Goal: Information Seeking & Learning: Learn about a topic

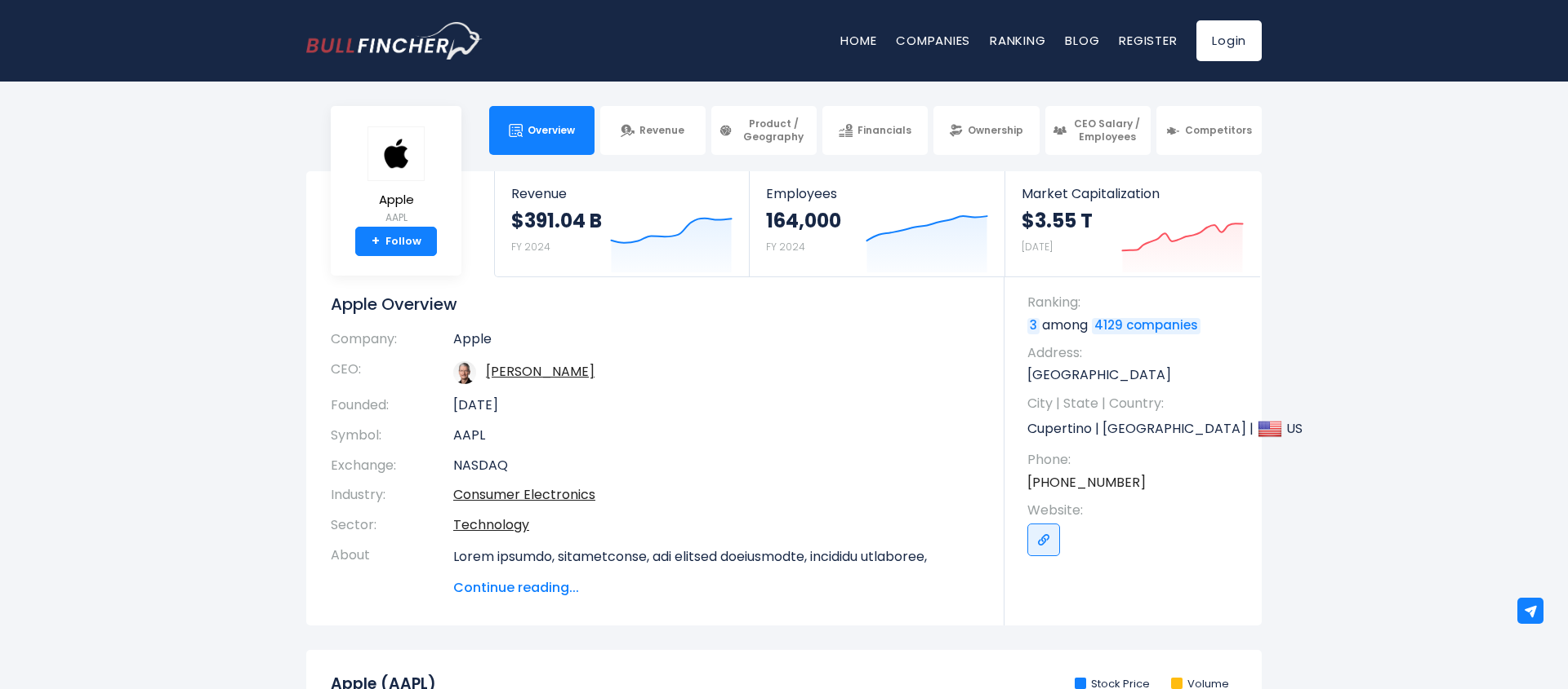
click at [1276, 385] on section "Apple AAPL + Follow Revenue $391.04 B FY 2024 Created with Highcharts 12.1.2 Em…" at bounding box center [784, 399] width 1568 height 454
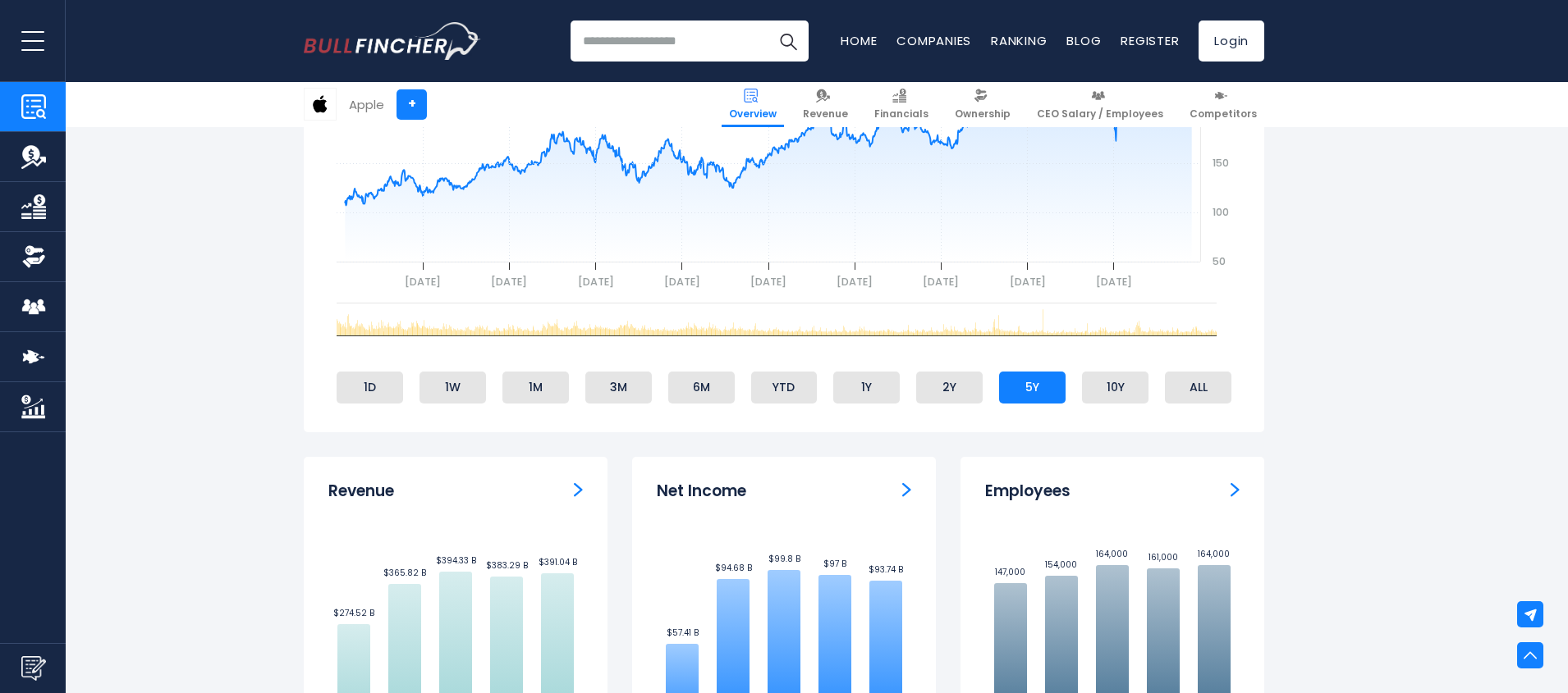
scroll to position [788, 0]
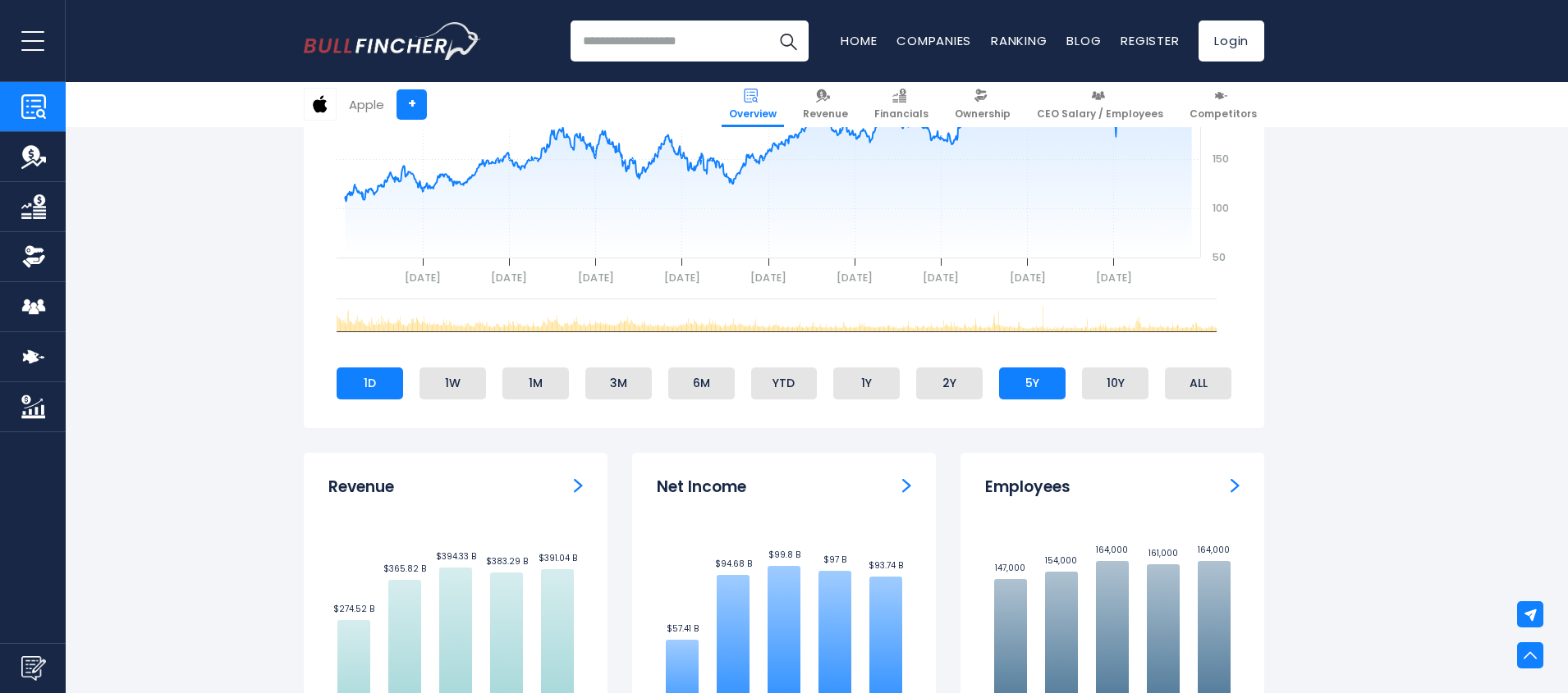
click at [401, 376] on li "1D" at bounding box center [369, 383] width 67 height 31
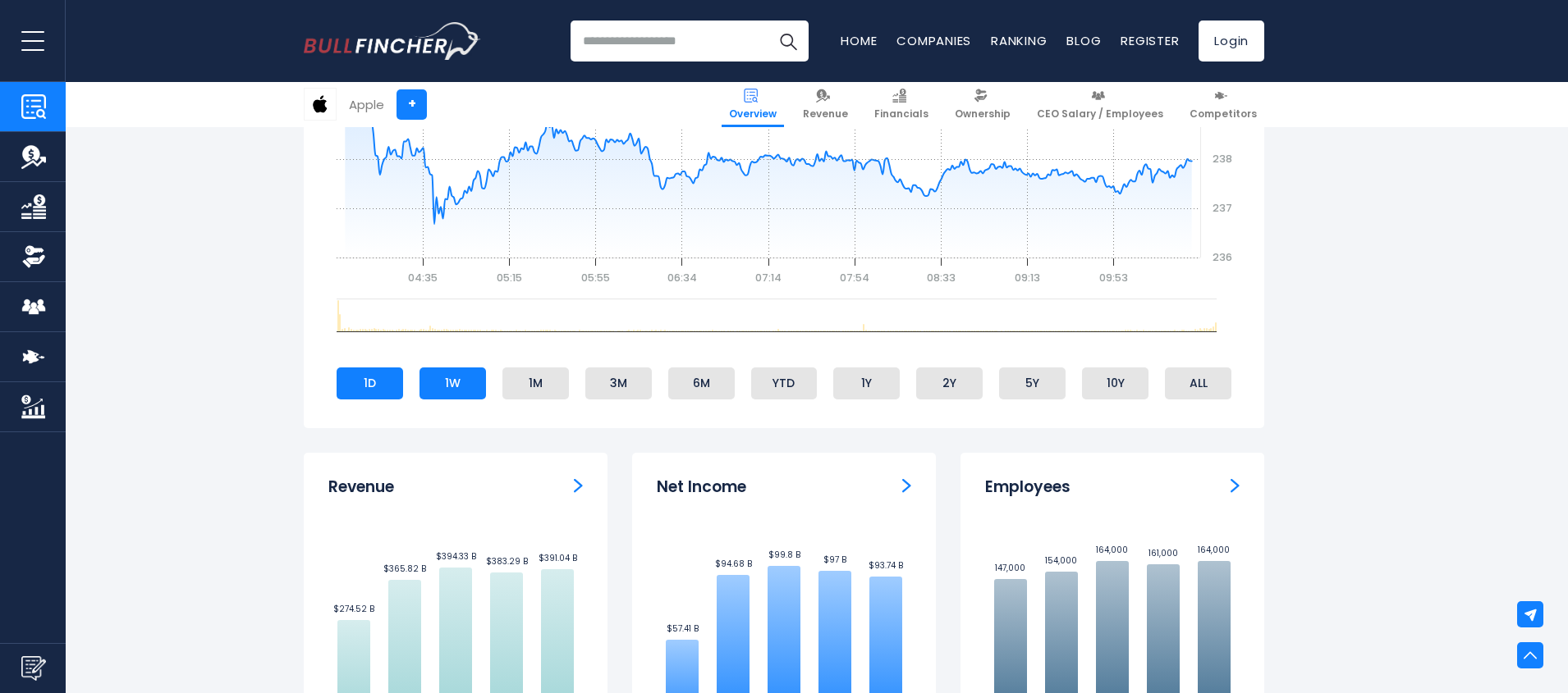
click at [446, 395] on li "1W" at bounding box center [452, 383] width 67 height 31
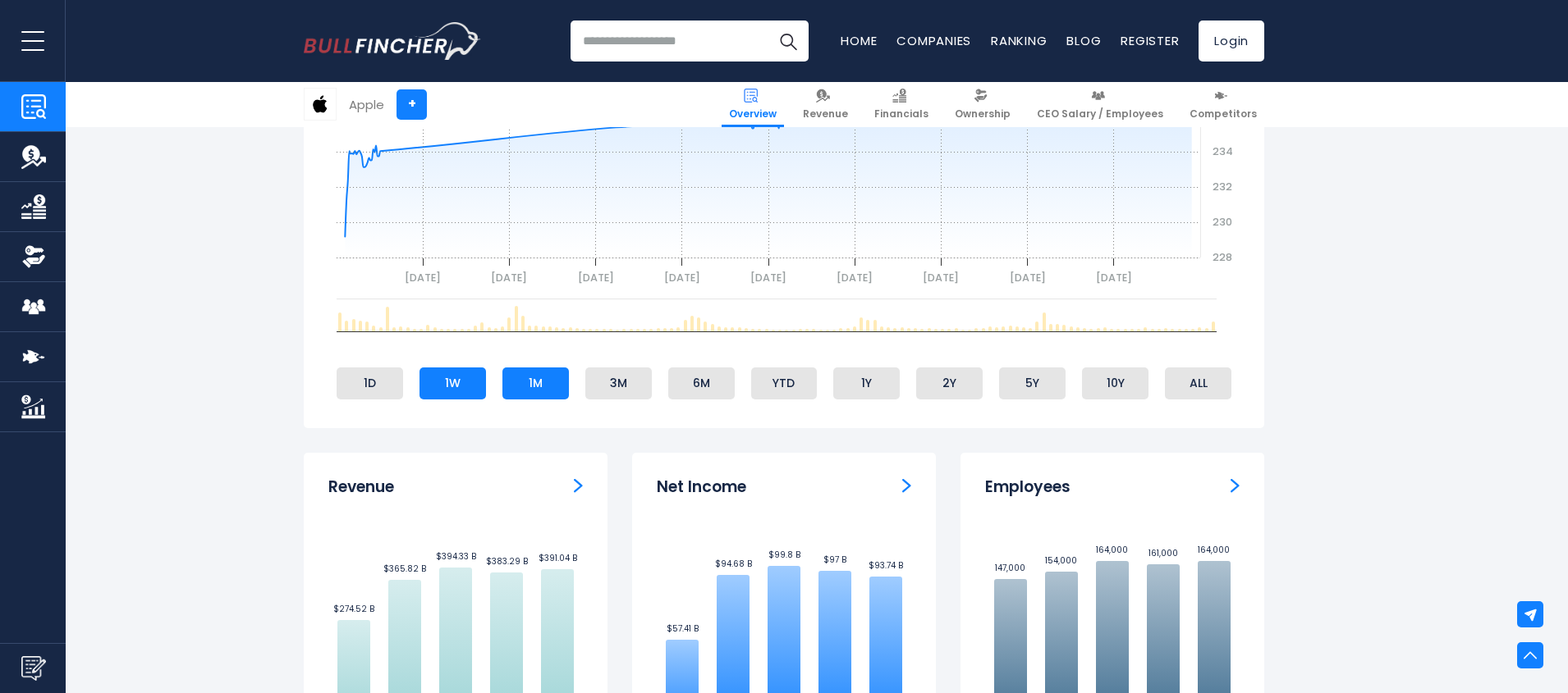
click at [534, 379] on li "1M" at bounding box center [535, 383] width 67 height 31
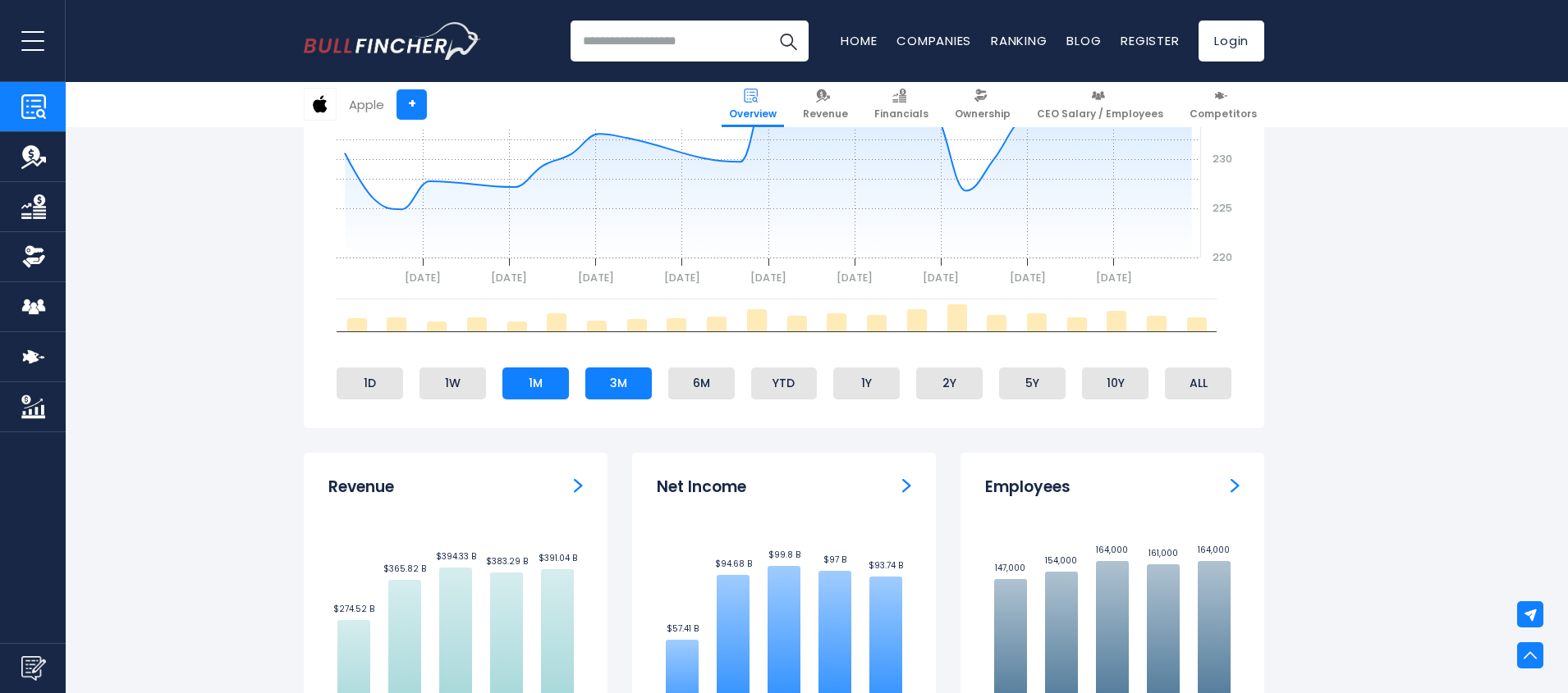
click at [610, 389] on li "3M" at bounding box center [618, 383] width 67 height 31
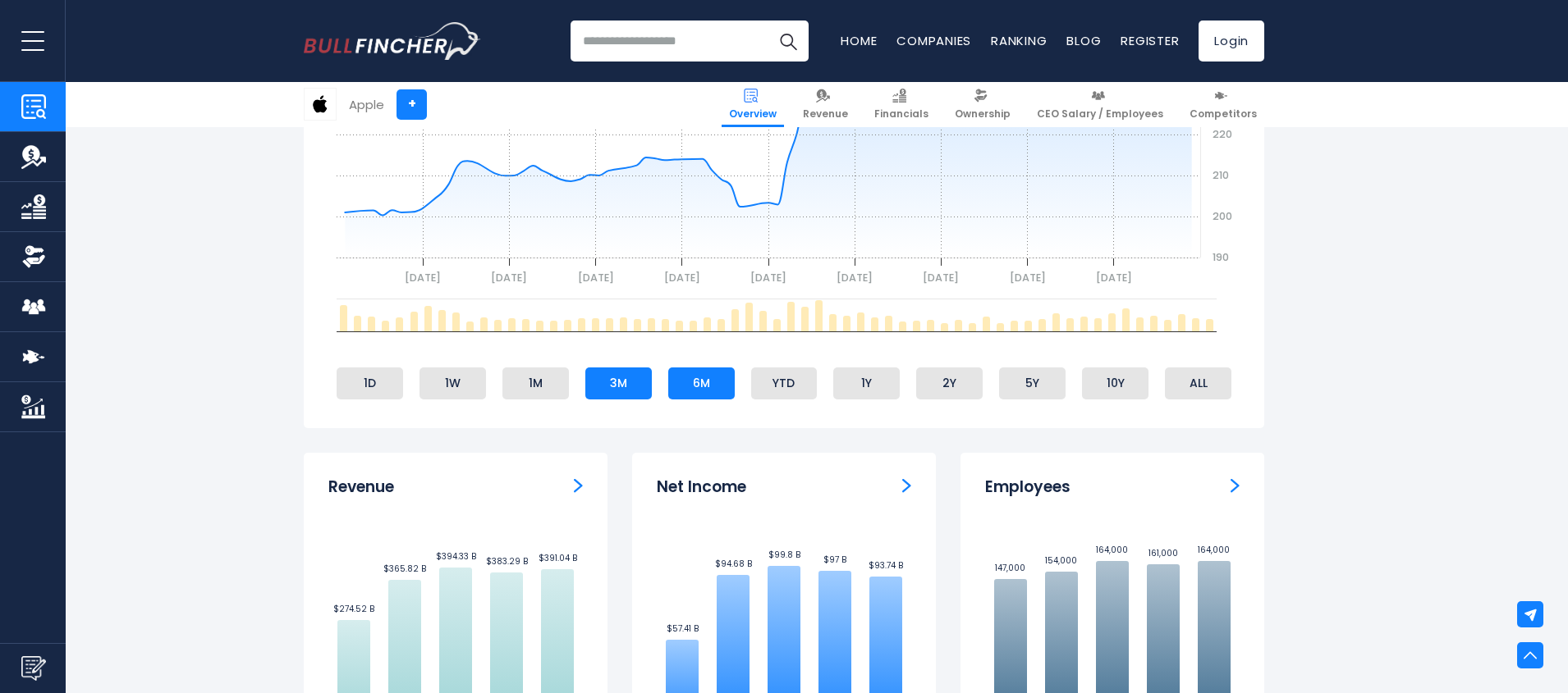
click at [704, 390] on li "6M" at bounding box center [701, 383] width 67 height 31
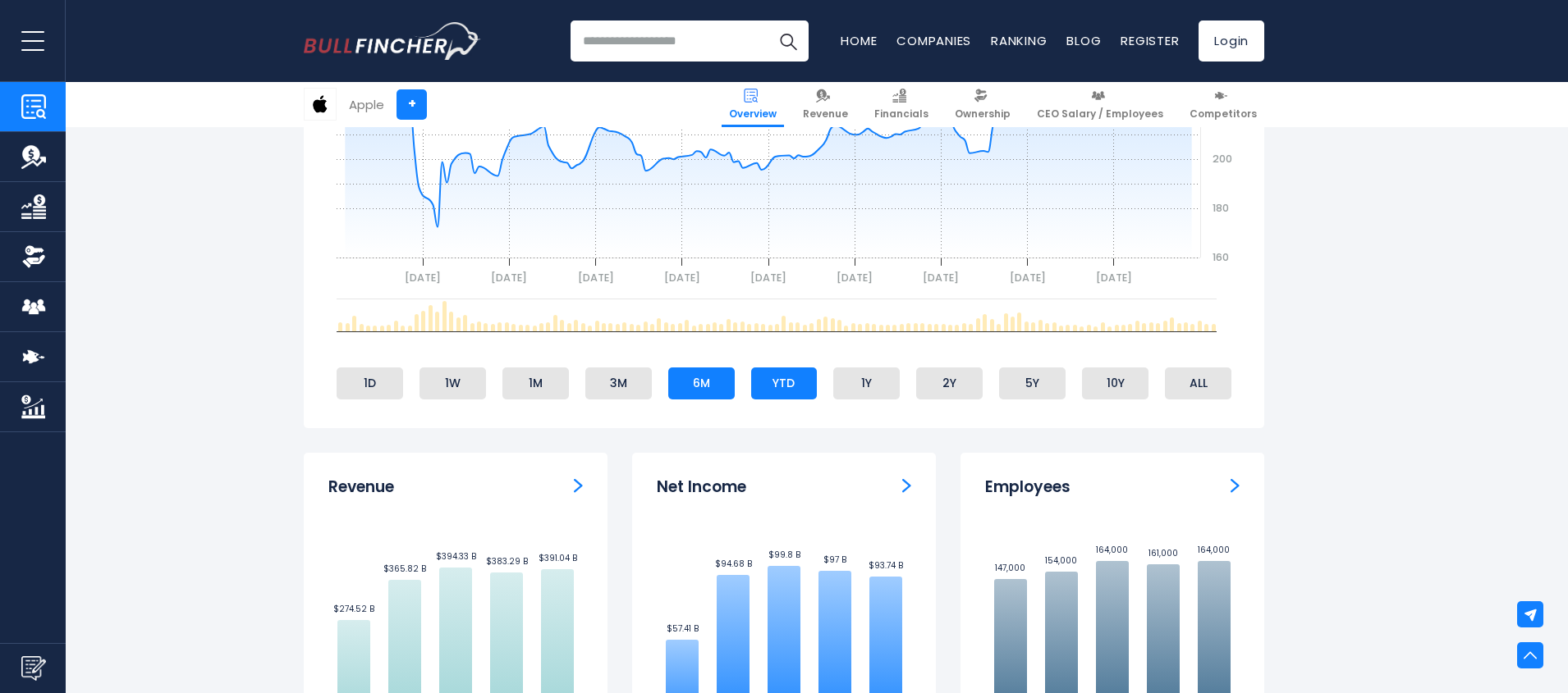
click at [791, 391] on li "YTD" at bounding box center [784, 383] width 67 height 31
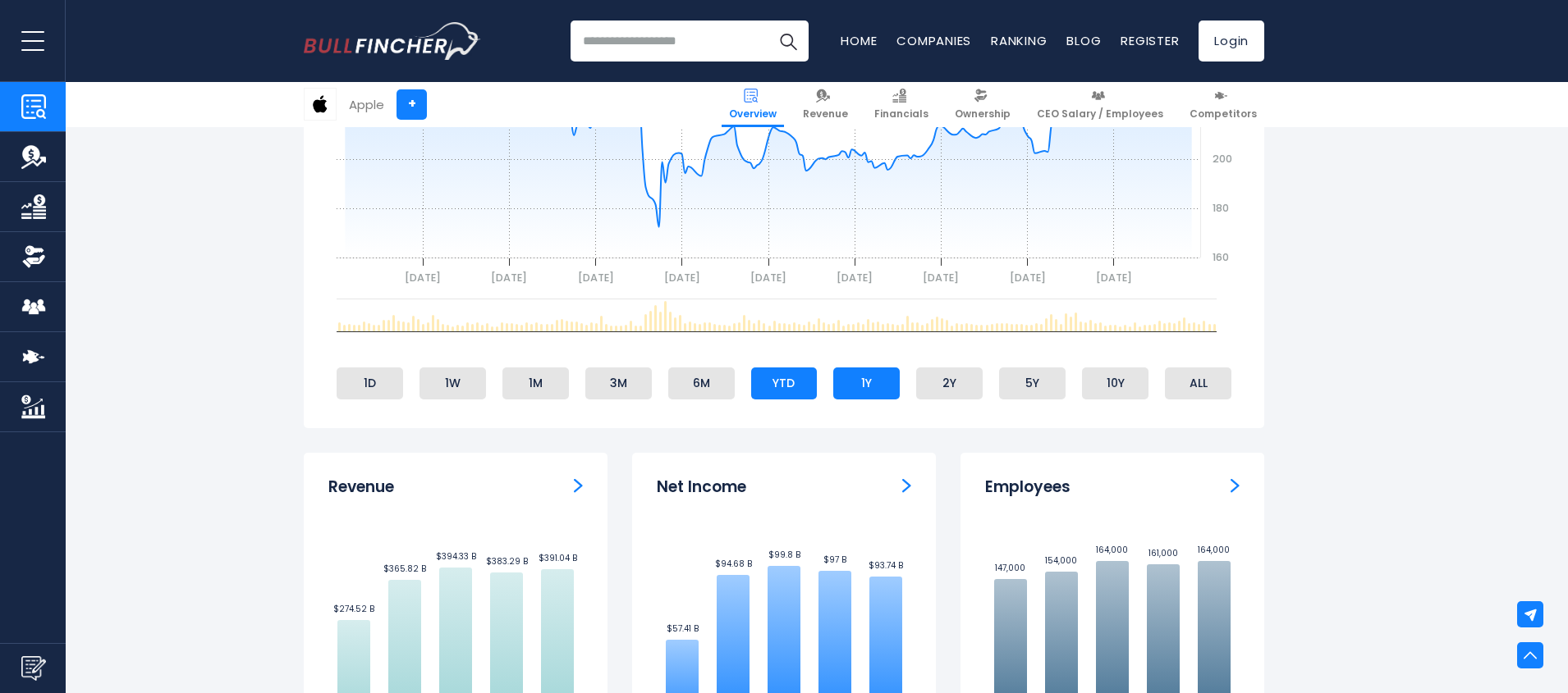
click at [872, 395] on li "1Y" at bounding box center [865, 383] width 67 height 31
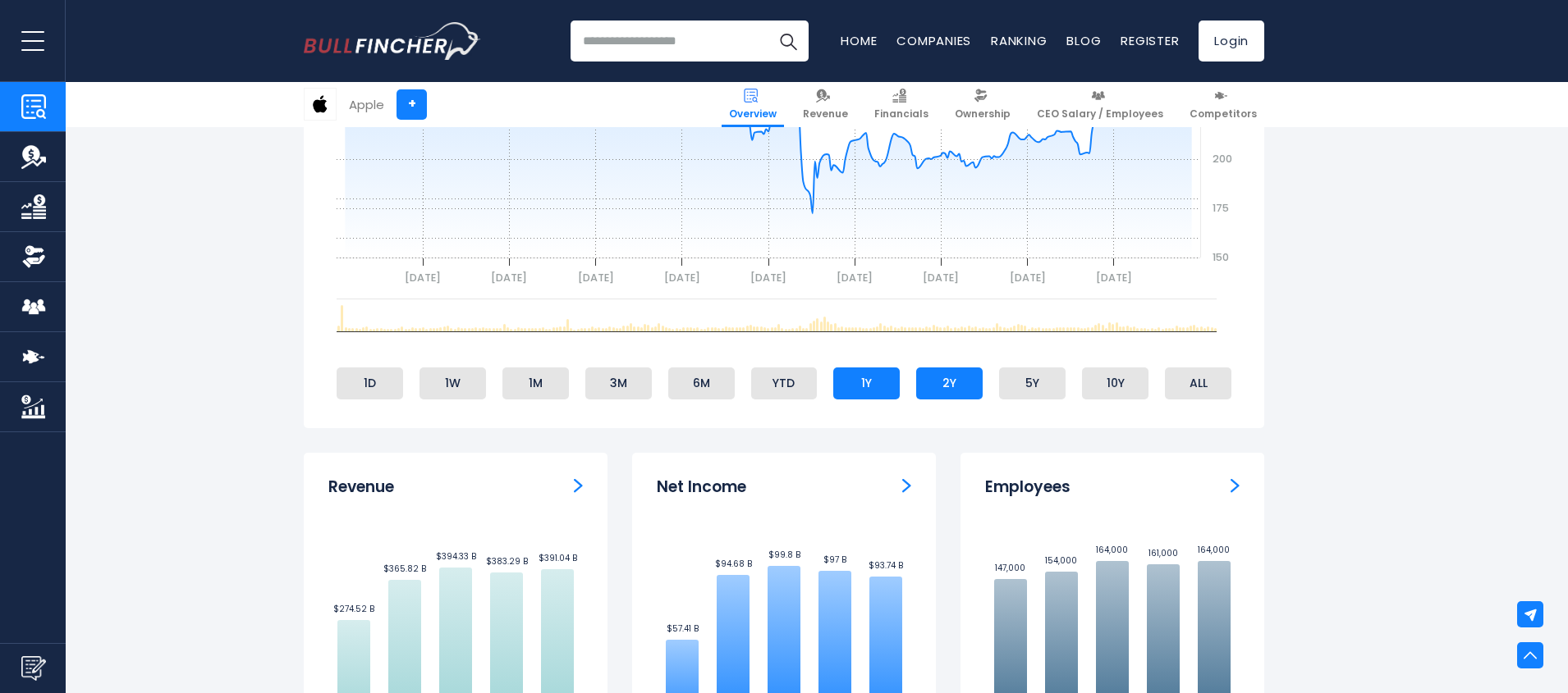
click at [936, 393] on li "2Y" at bounding box center [949, 383] width 67 height 31
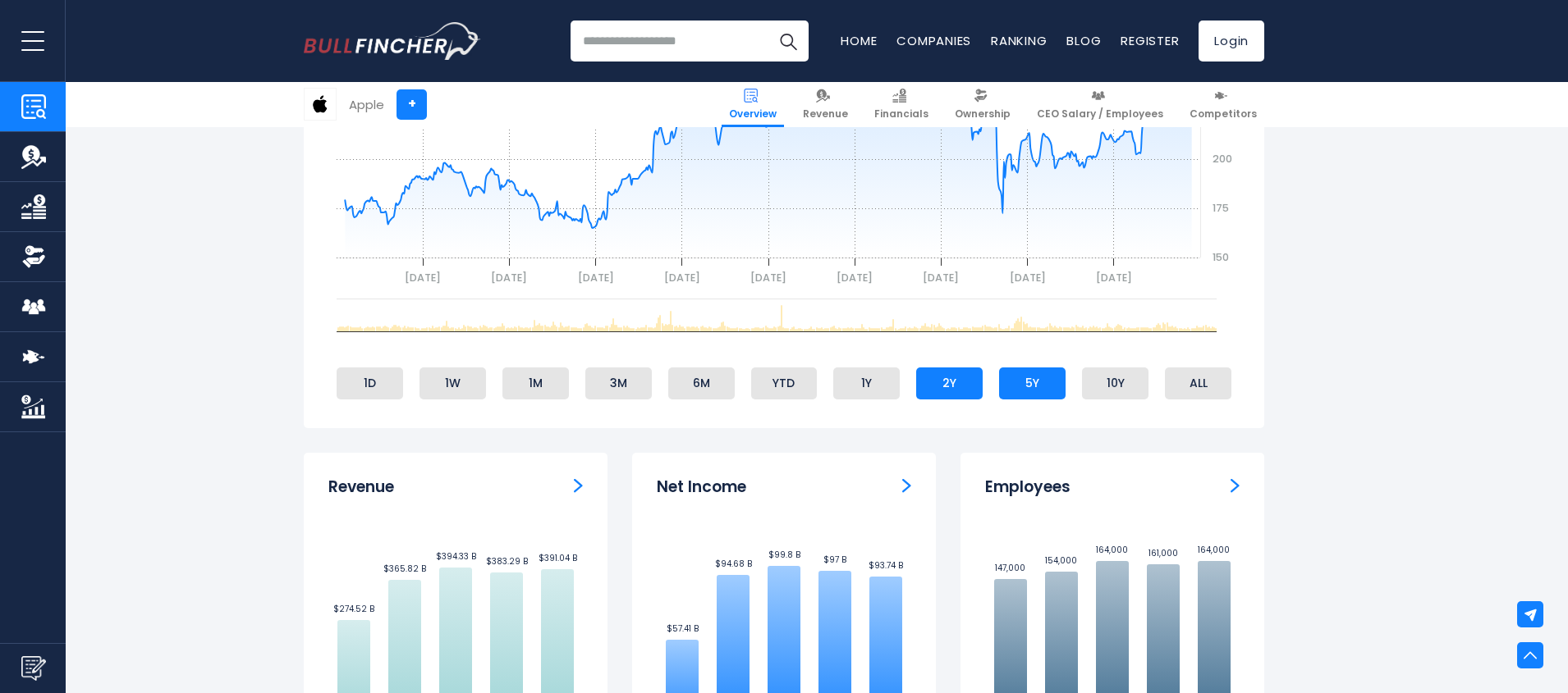
click at [1034, 390] on li "5Y" at bounding box center [1031, 383] width 67 height 31
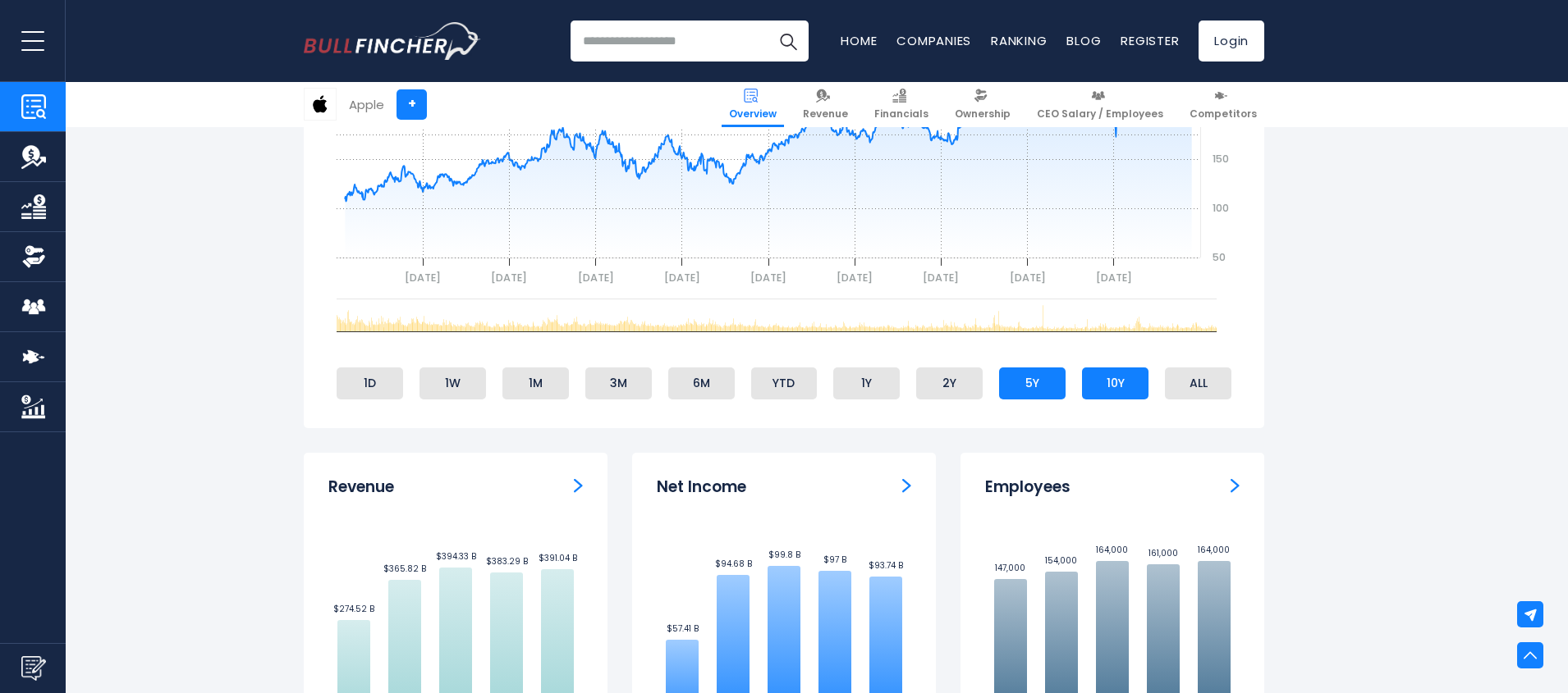
click at [1117, 385] on li "10Y" at bounding box center [1115, 383] width 67 height 31
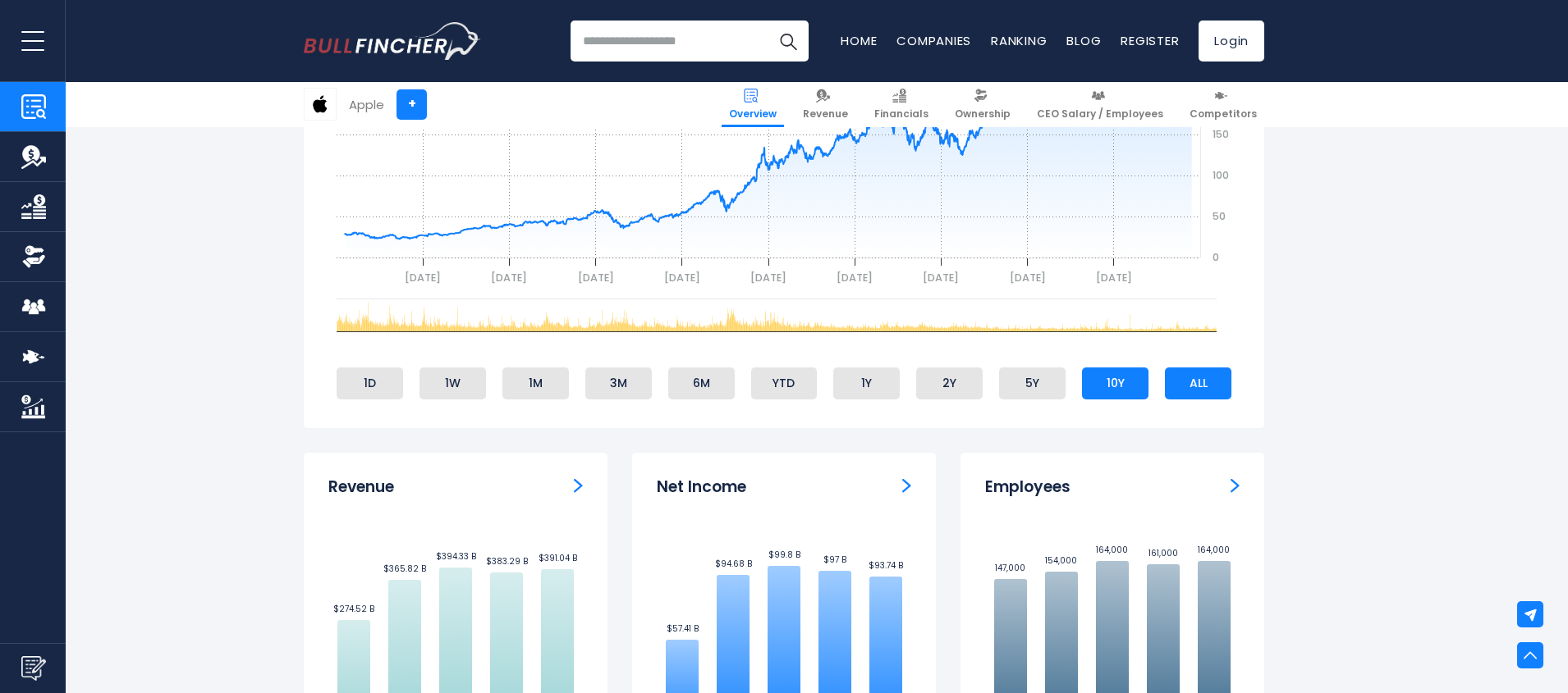
click at [1205, 388] on li "ALL" at bounding box center [1198, 383] width 67 height 31
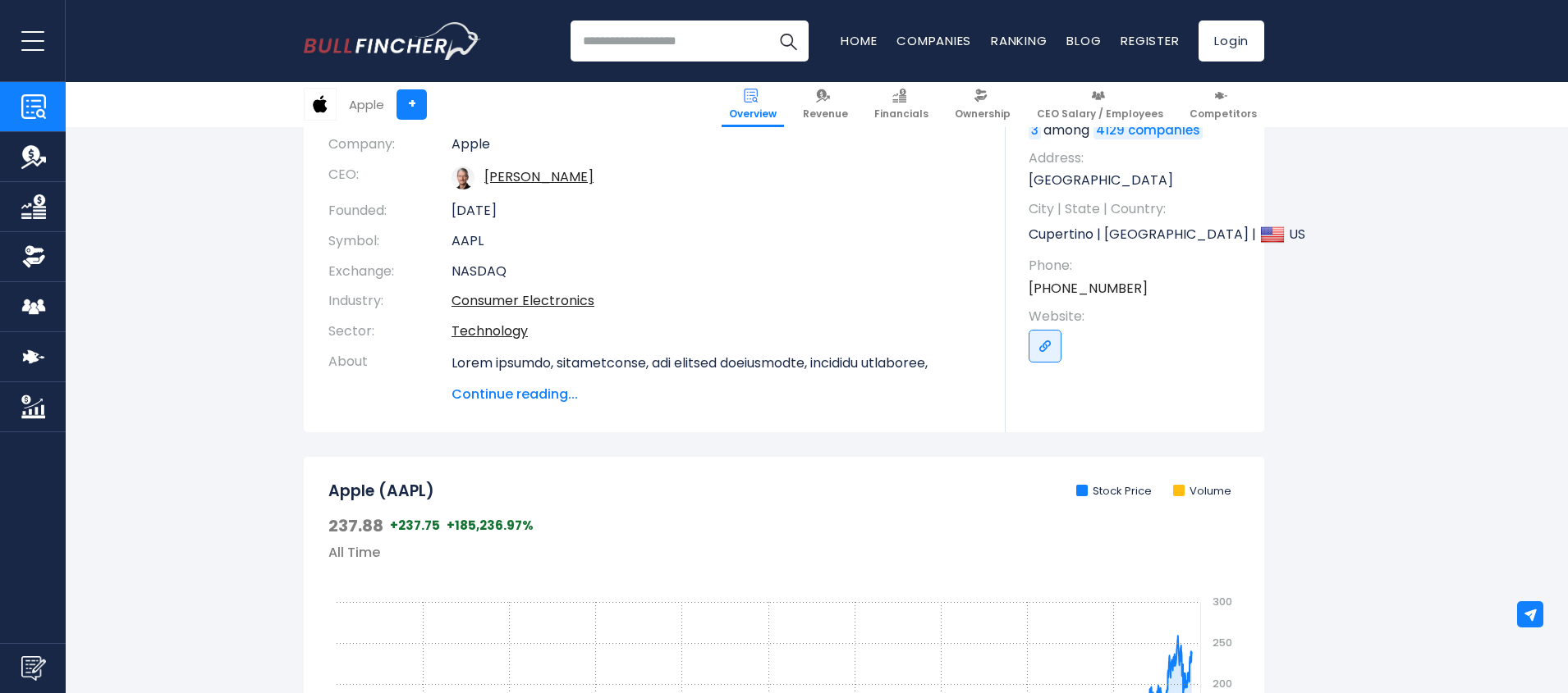
scroll to position [0, 0]
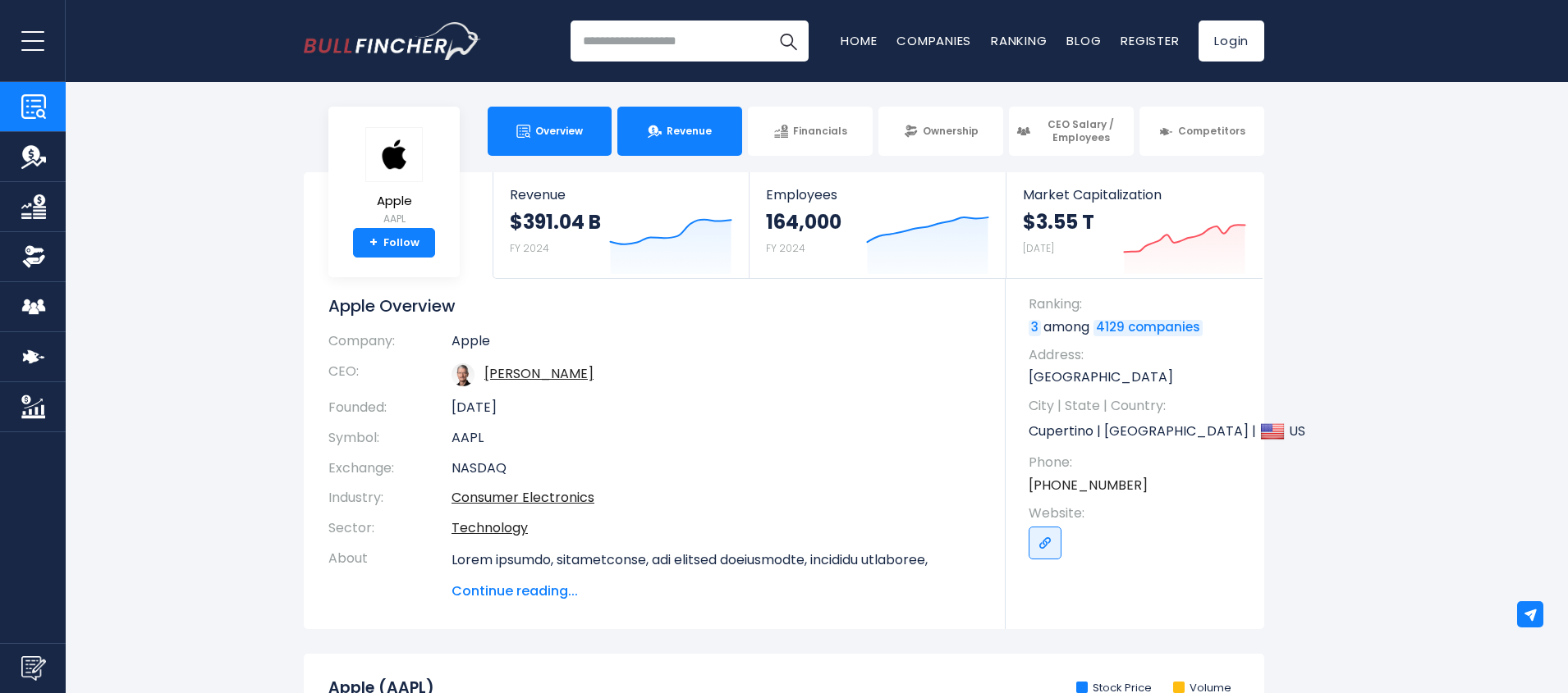
click at [690, 125] on span "Revenue" at bounding box center [689, 131] width 45 height 13
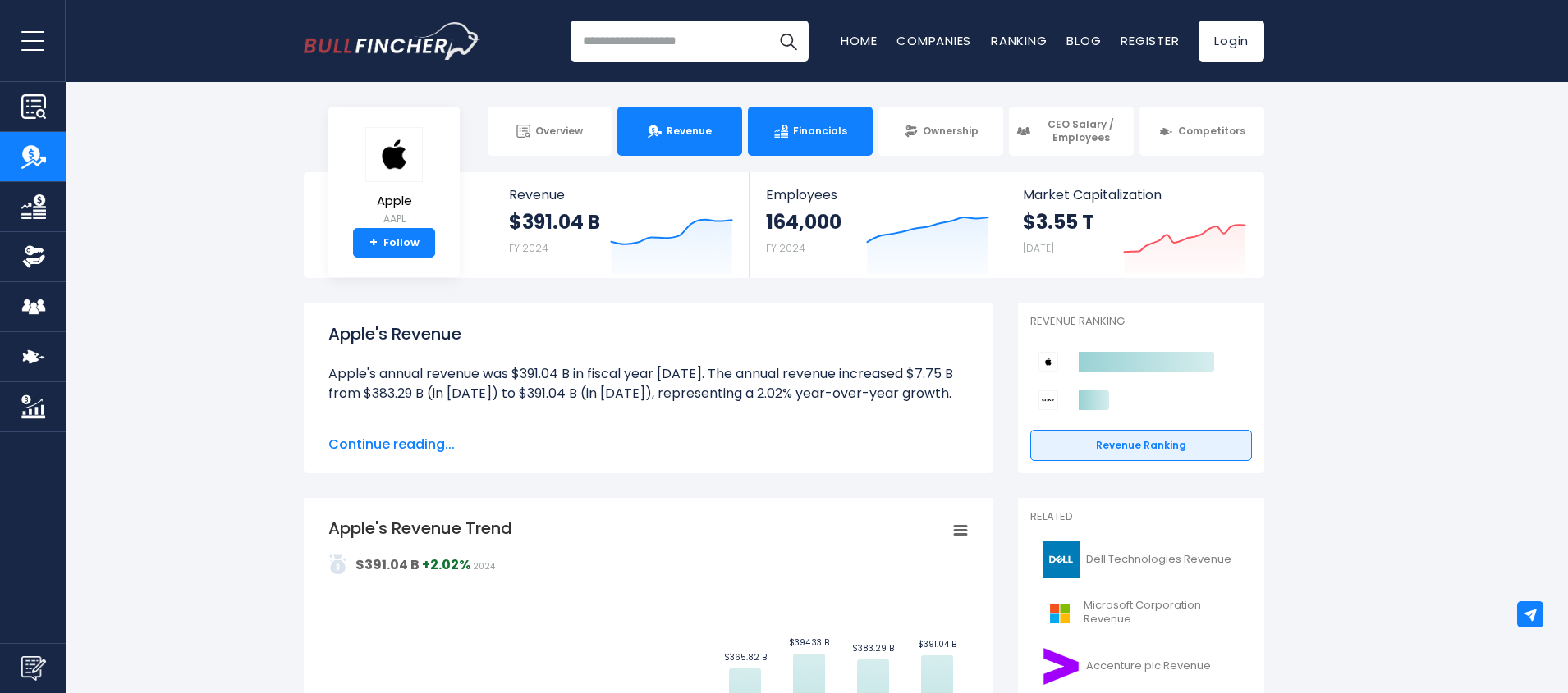
click at [813, 139] on link "Financials" at bounding box center [809, 131] width 125 height 50
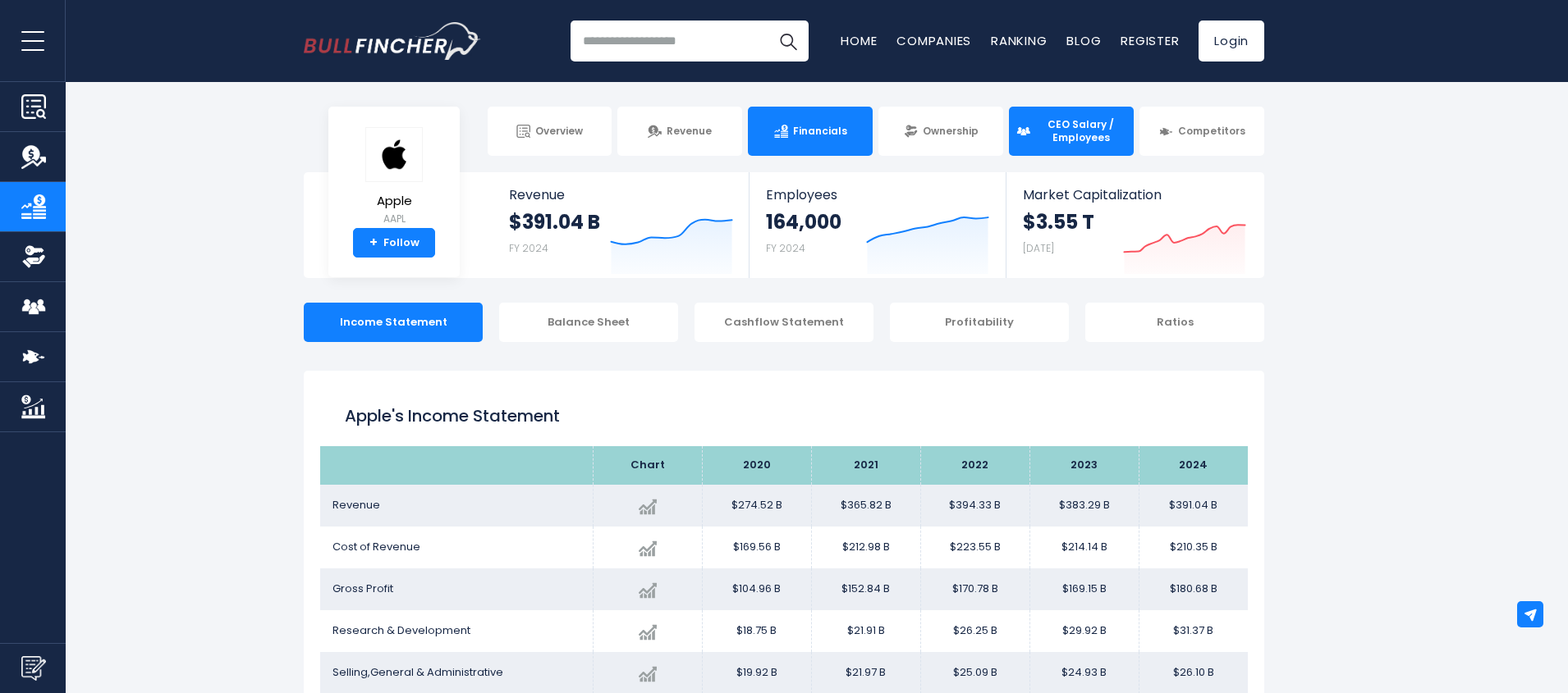
click at [1072, 143] on span "CEO Salary / Employees" at bounding box center [1080, 130] width 91 height 25
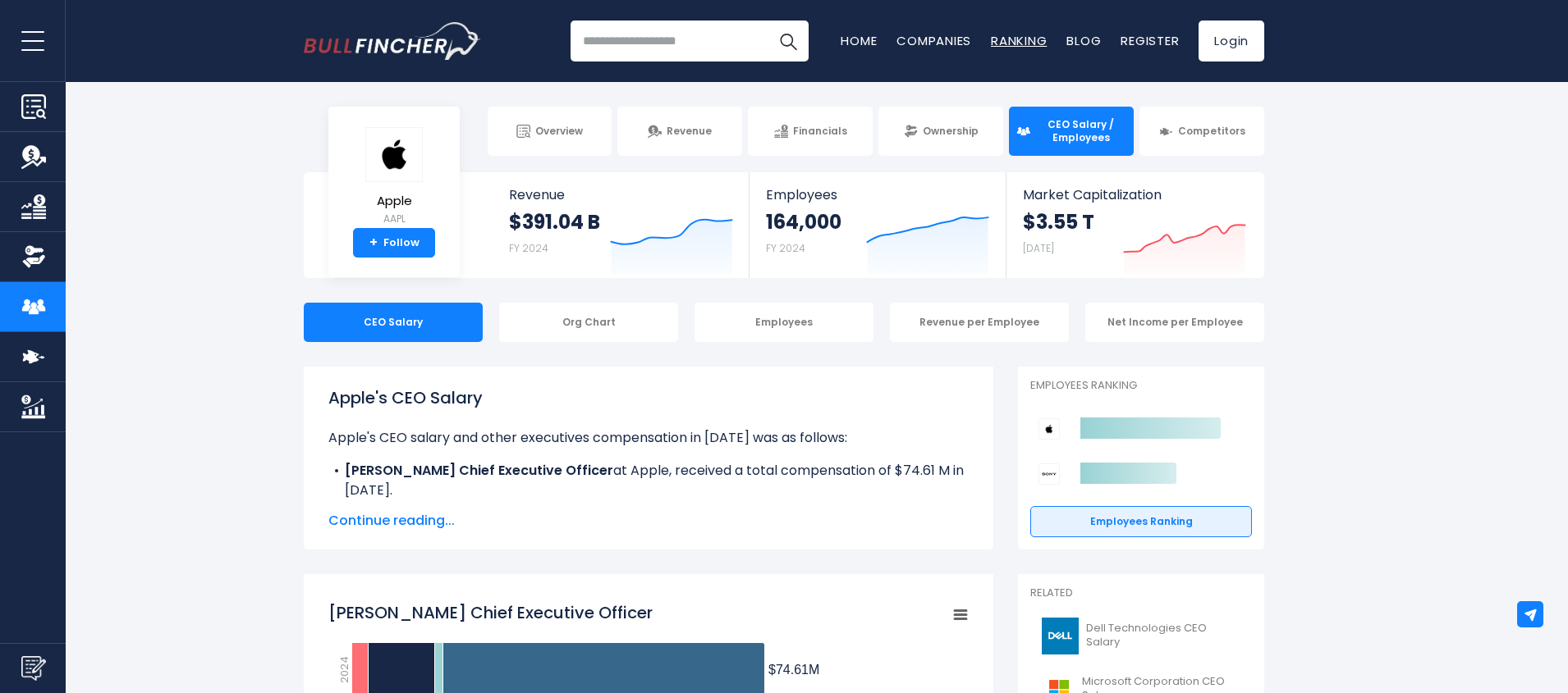
click at [1013, 41] on link "Ranking" at bounding box center [1019, 40] width 56 height 17
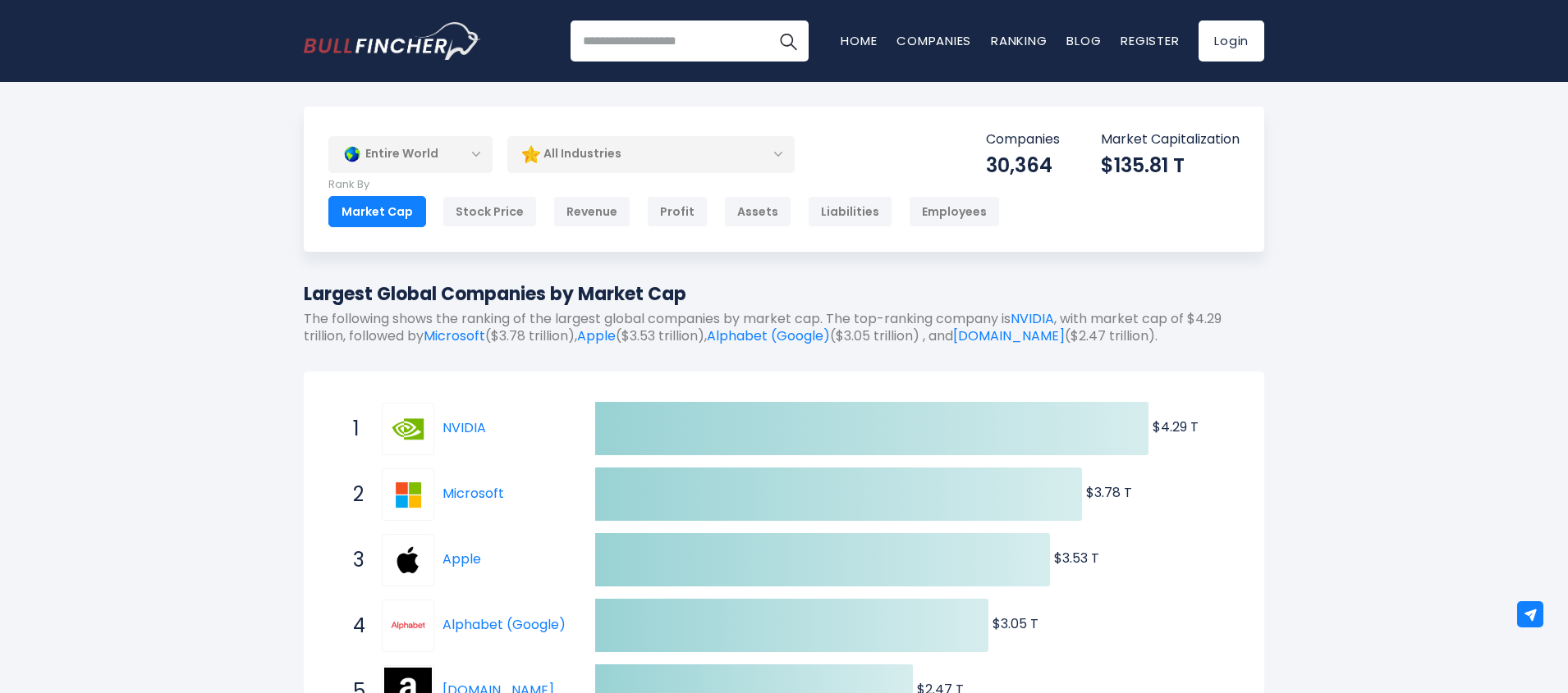
click at [473, 148] on div "Entire World" at bounding box center [410, 155] width 164 height 37
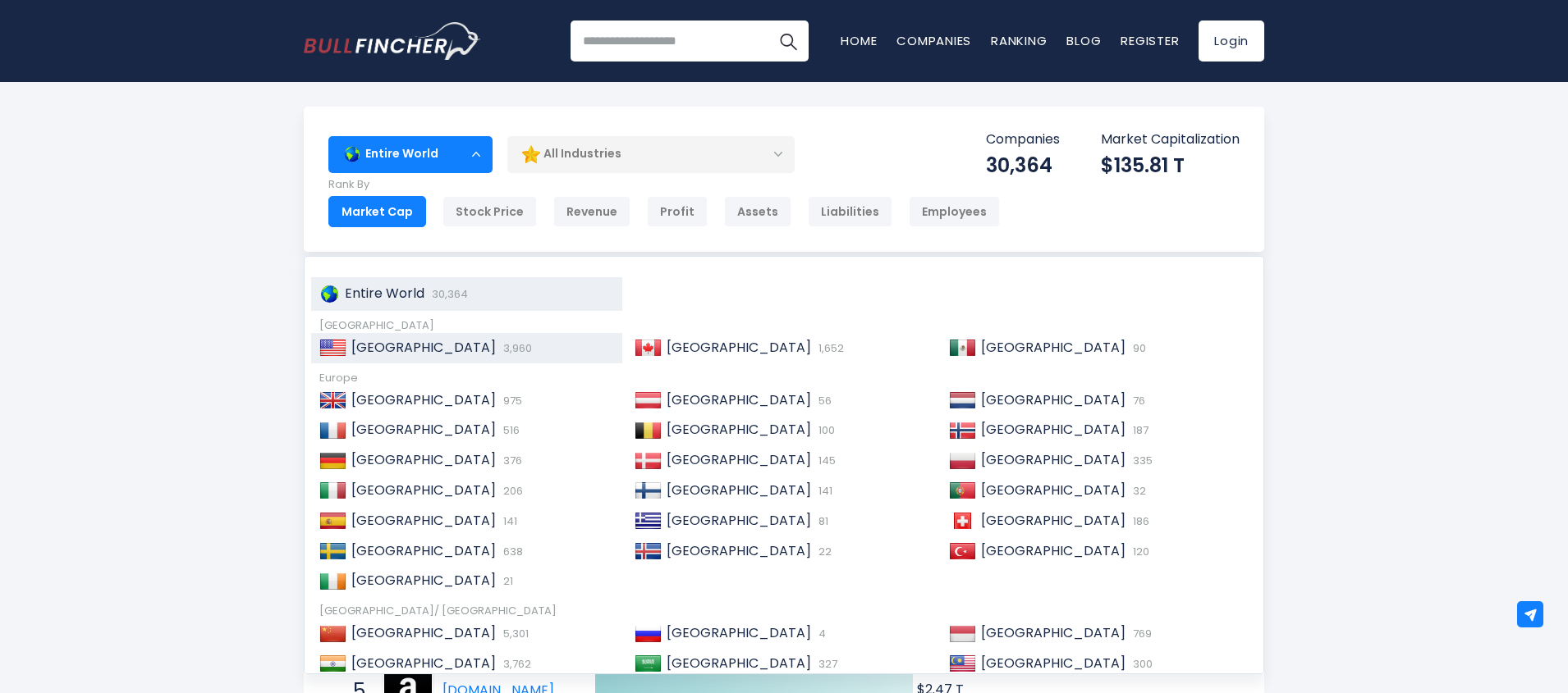
click at [389, 346] on span "[GEOGRAPHIC_DATA]" at bounding box center [423, 347] width 144 height 19
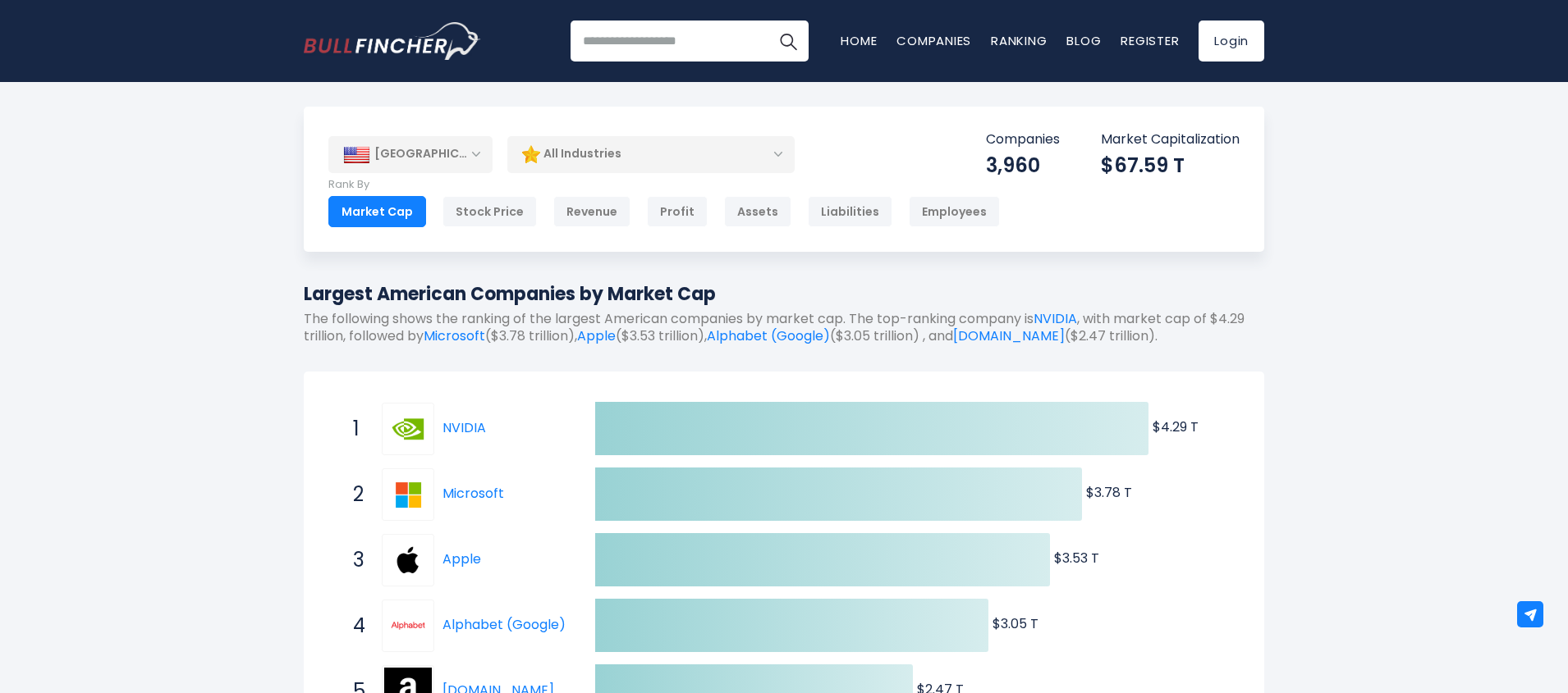
click at [611, 151] on div "All Industries" at bounding box center [651, 155] width 288 height 37
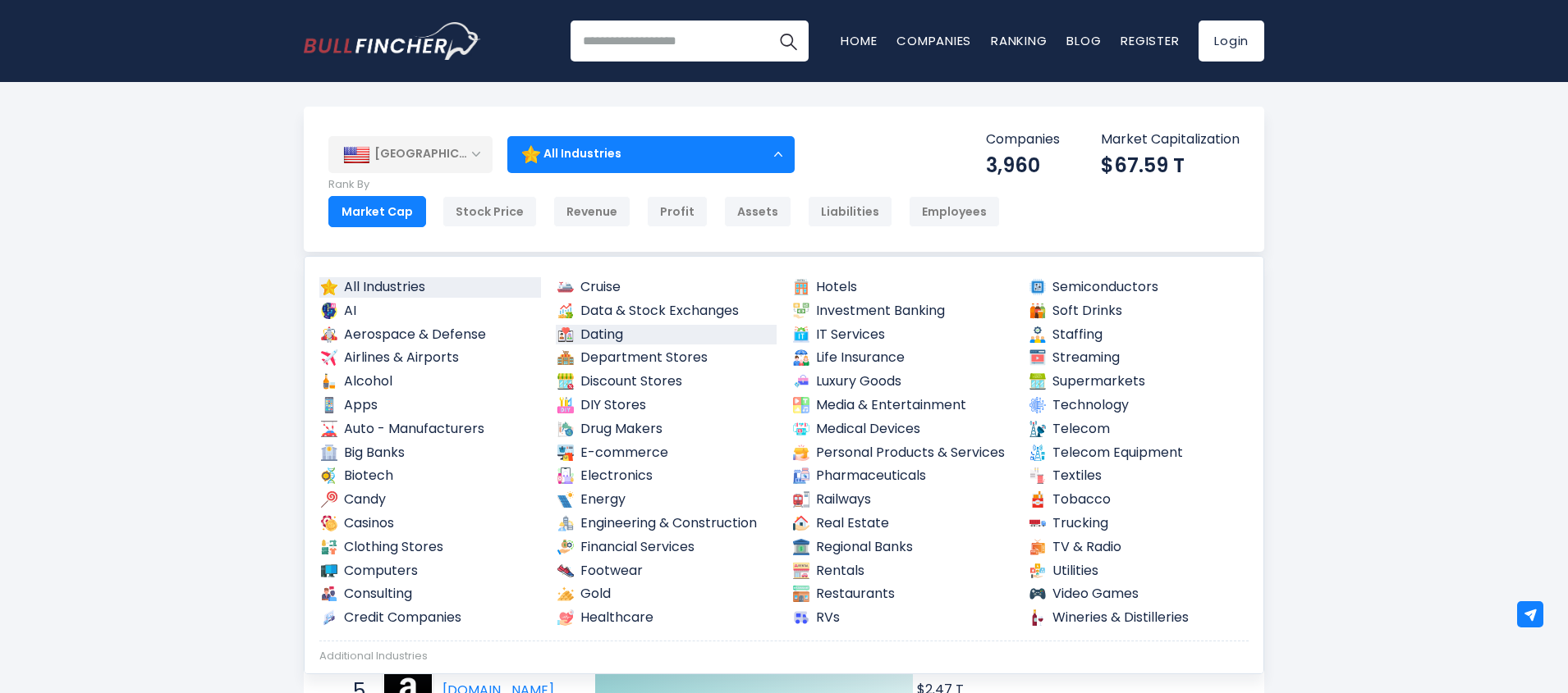
click at [624, 334] on link "Dating" at bounding box center [666, 335] width 222 height 21
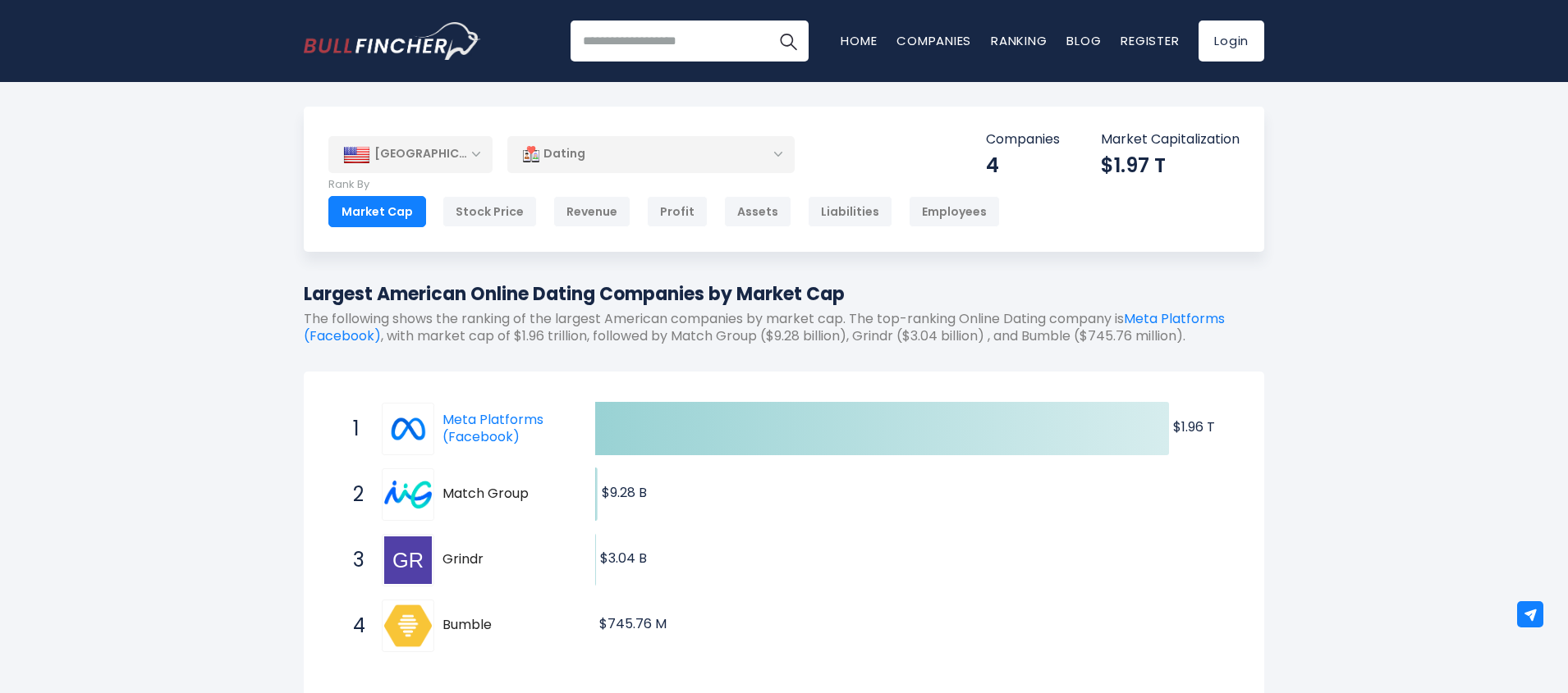
click at [590, 163] on div "Dating" at bounding box center [651, 155] width 288 height 37
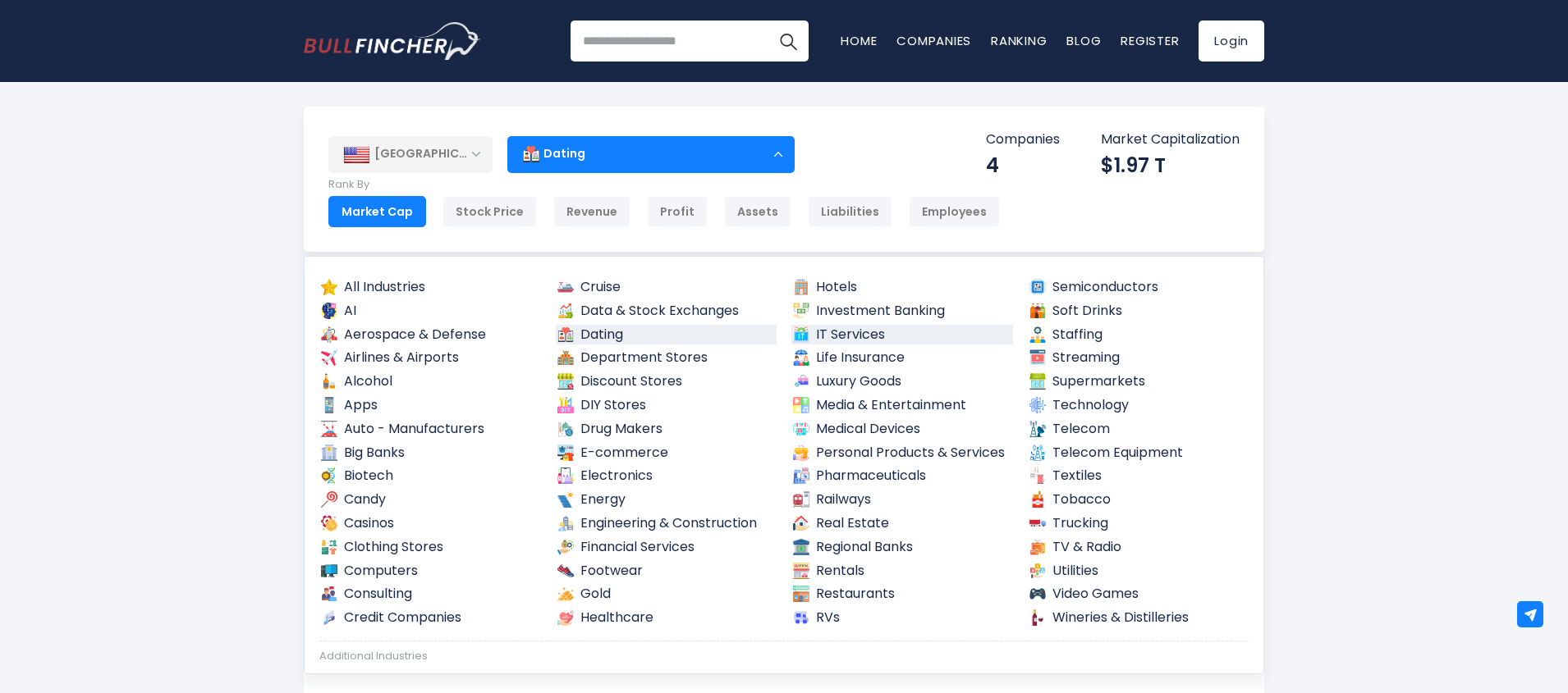
click at [834, 332] on link "IT Services" at bounding box center [902, 335] width 222 height 21
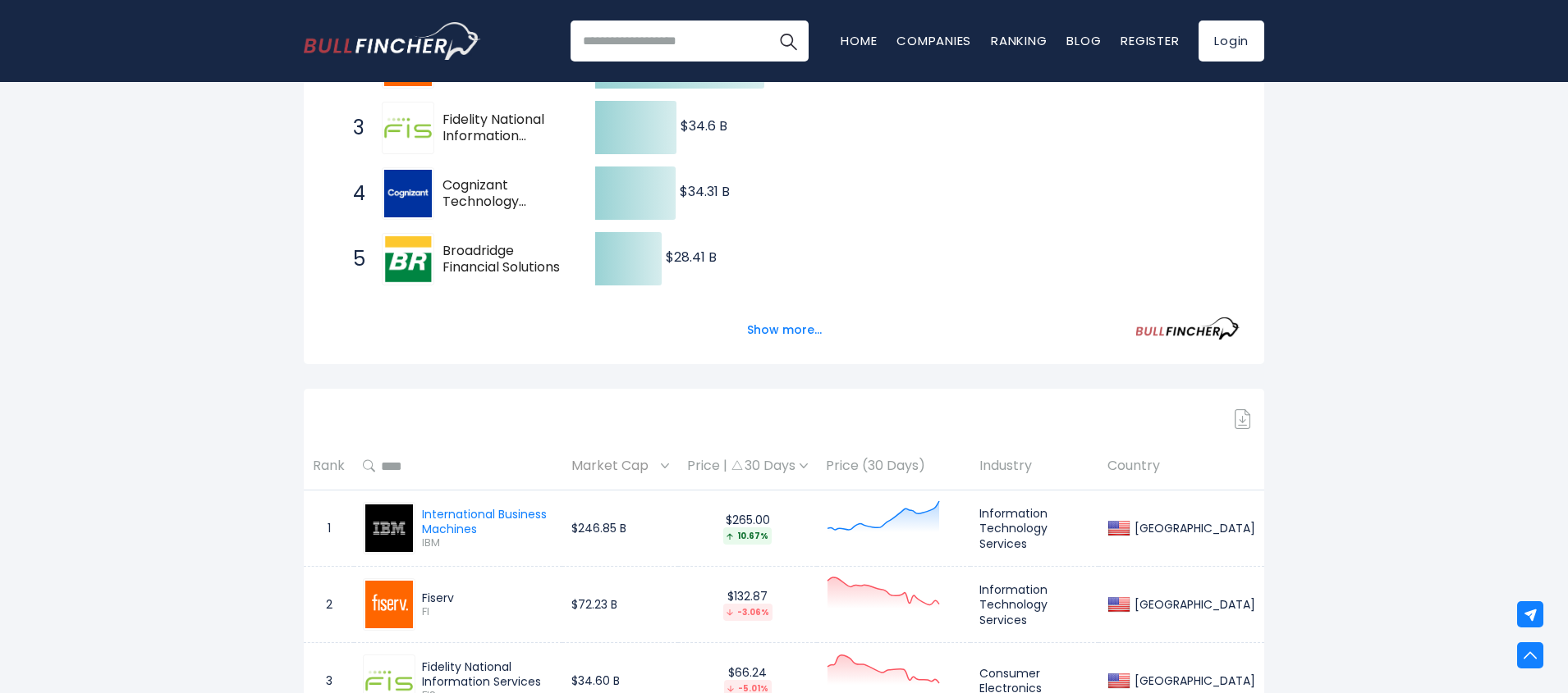
scroll to position [493, 0]
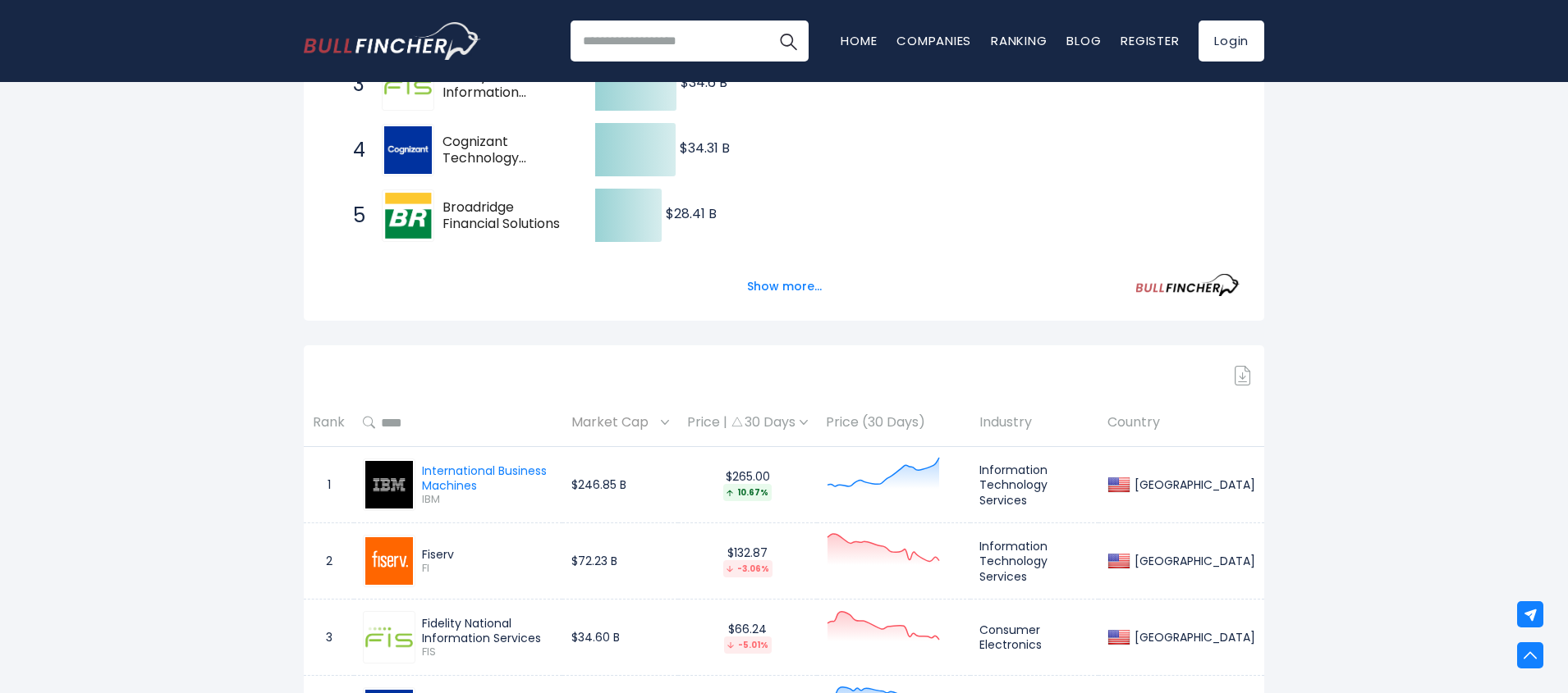
click at [629, 45] on input "search" at bounding box center [689, 41] width 238 height 41
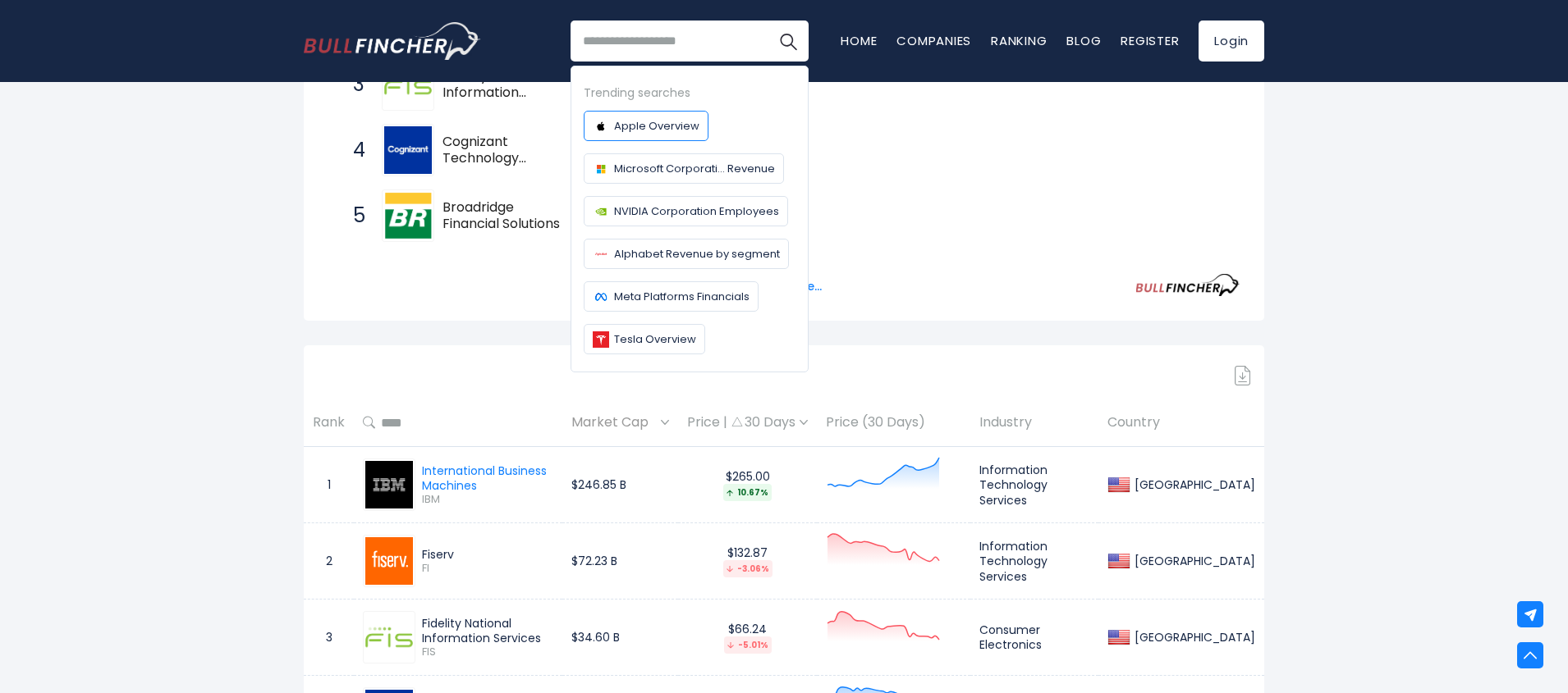
click at [631, 127] on span "Apple Overview" at bounding box center [656, 125] width 85 height 17
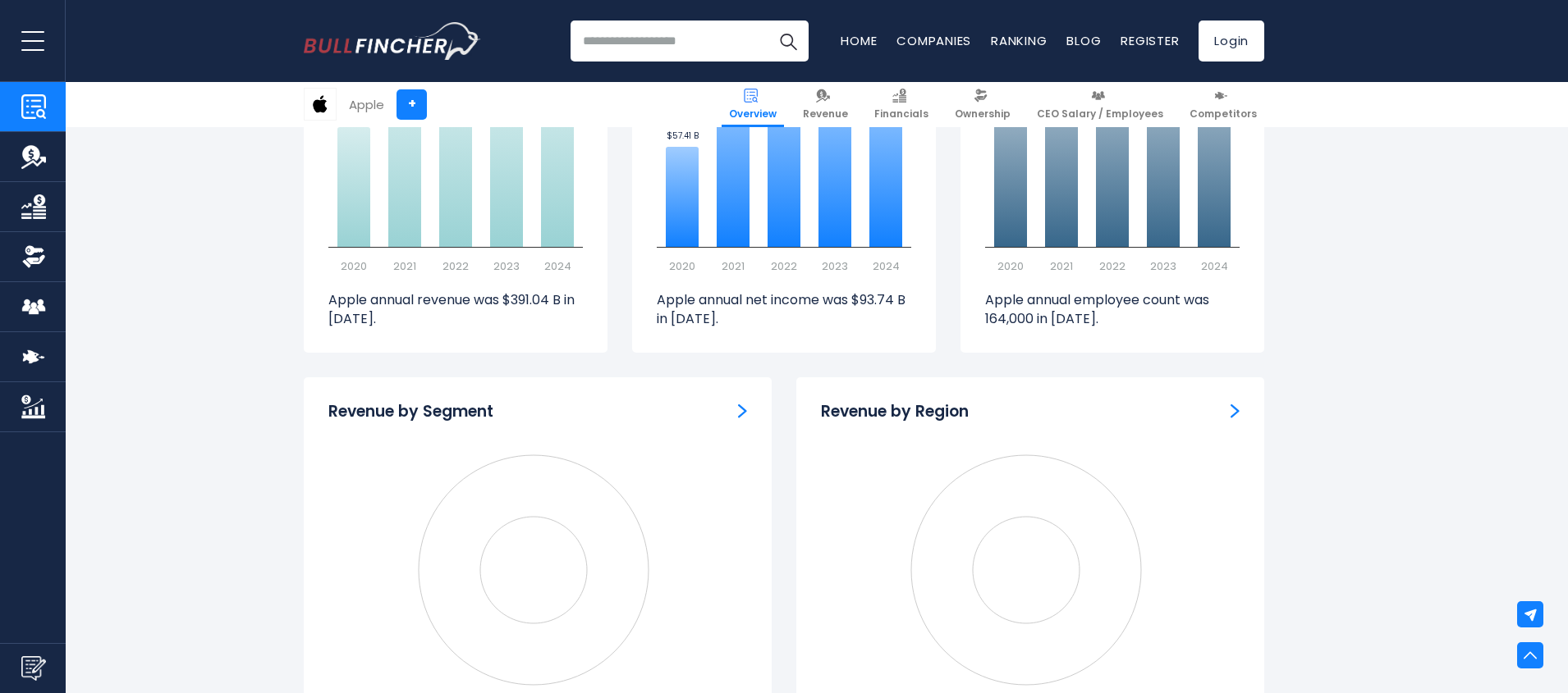
scroll to position [1280, 0]
